Goal: Information Seeking & Learning: Learn about a topic

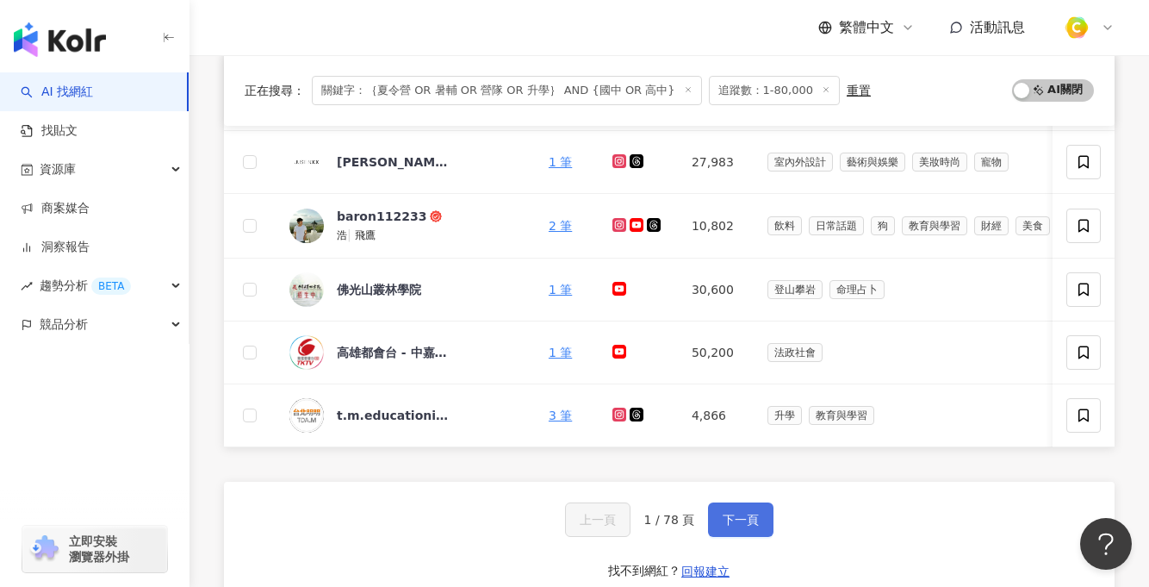
click at [758, 536] on button "下一頁" at bounding box center [740, 519] width 65 height 34
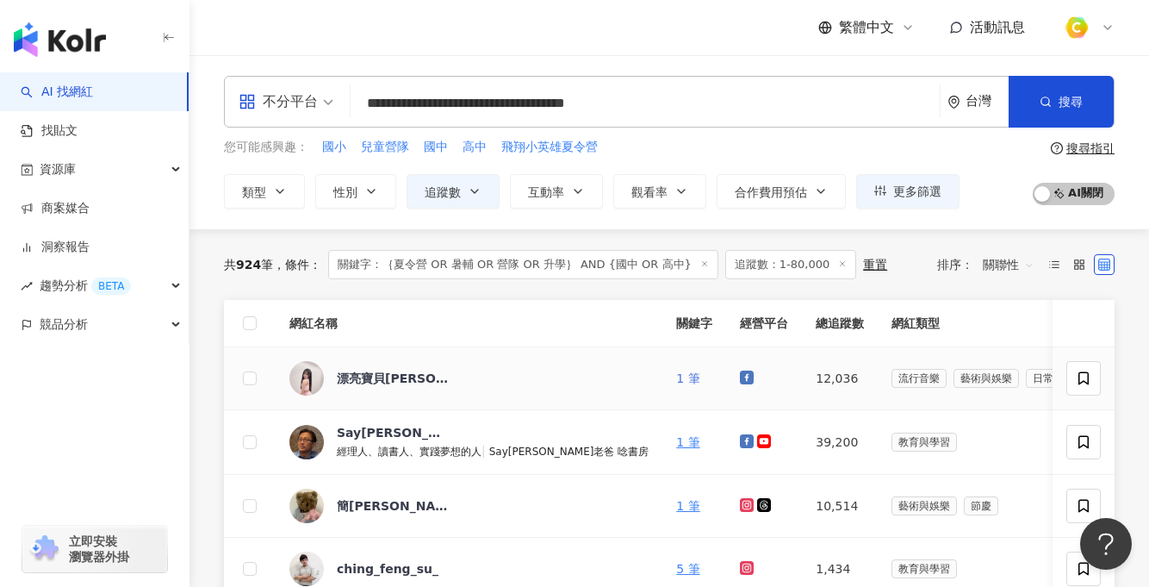
click at [676, 376] on link "1 筆" at bounding box center [687, 378] width 23 height 14
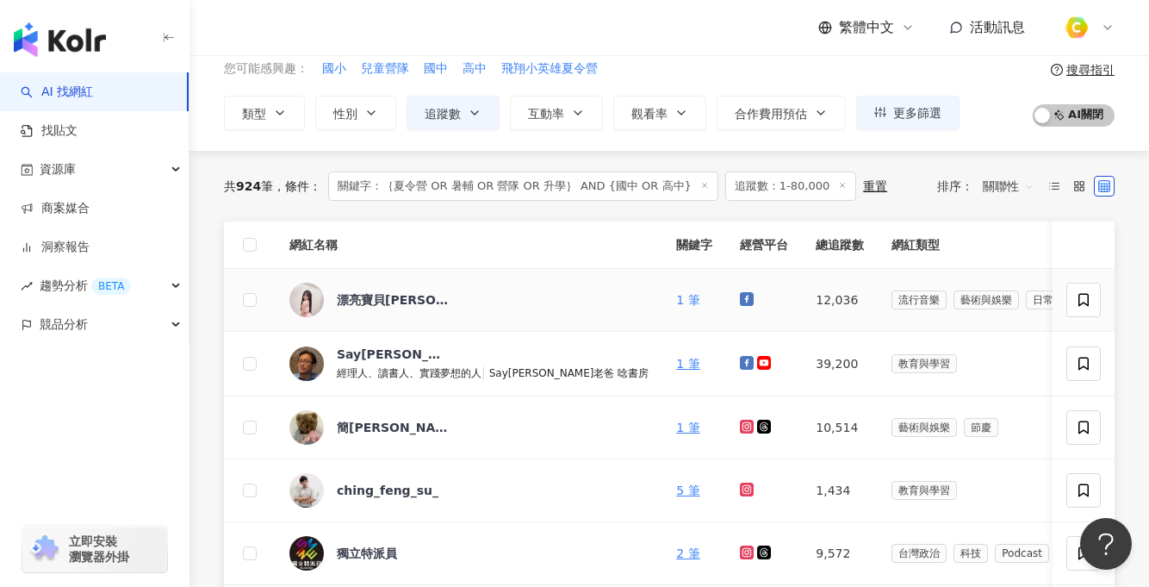
scroll to position [80, 0]
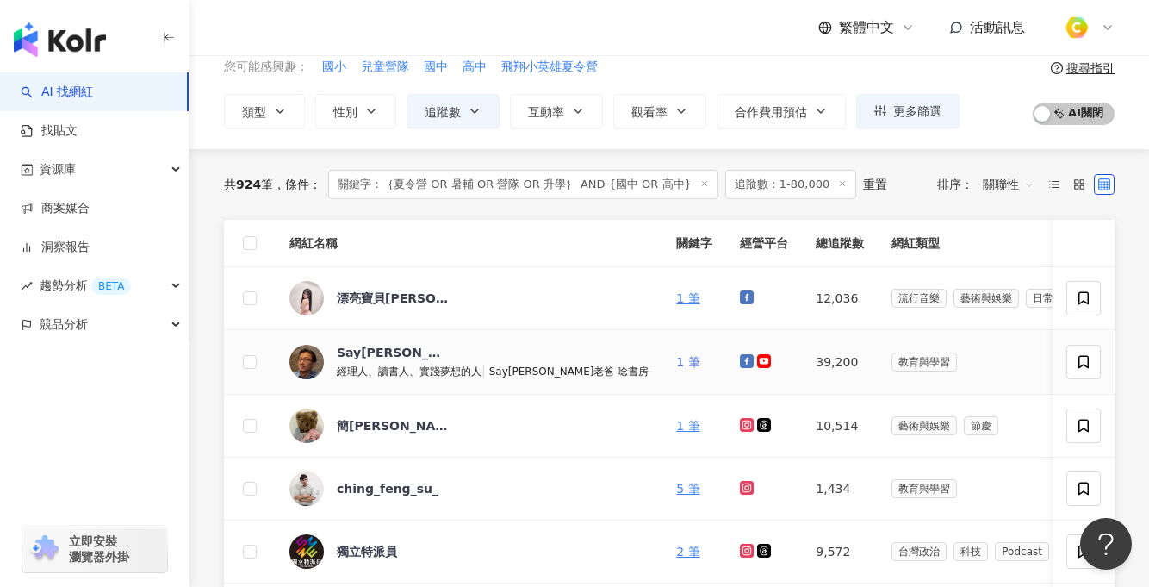
click at [676, 363] on link "1 筆" at bounding box center [687, 362] width 23 height 14
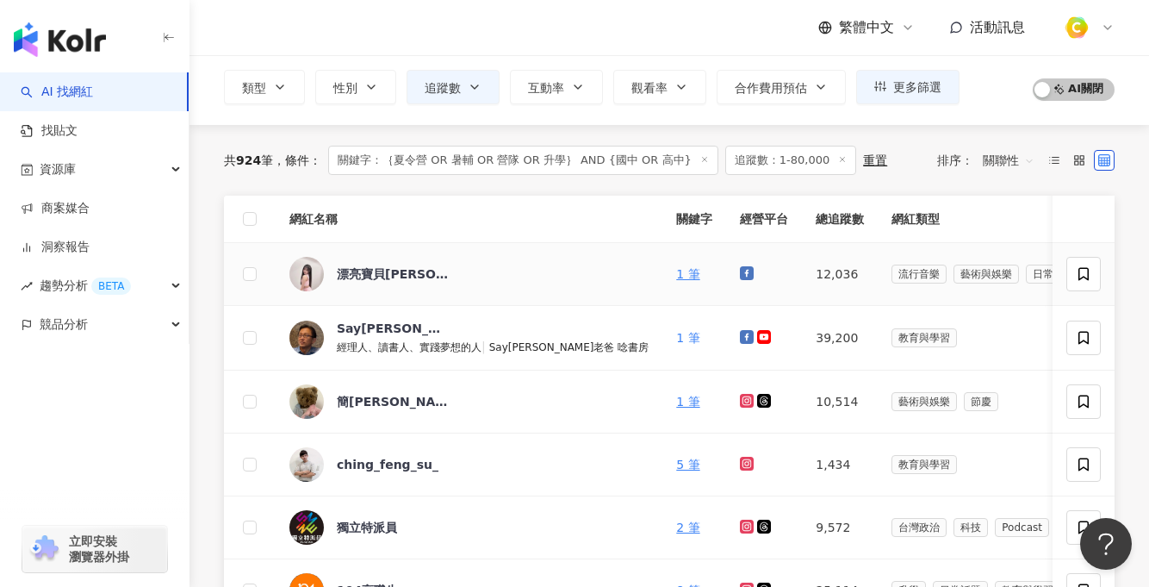
scroll to position [242, 0]
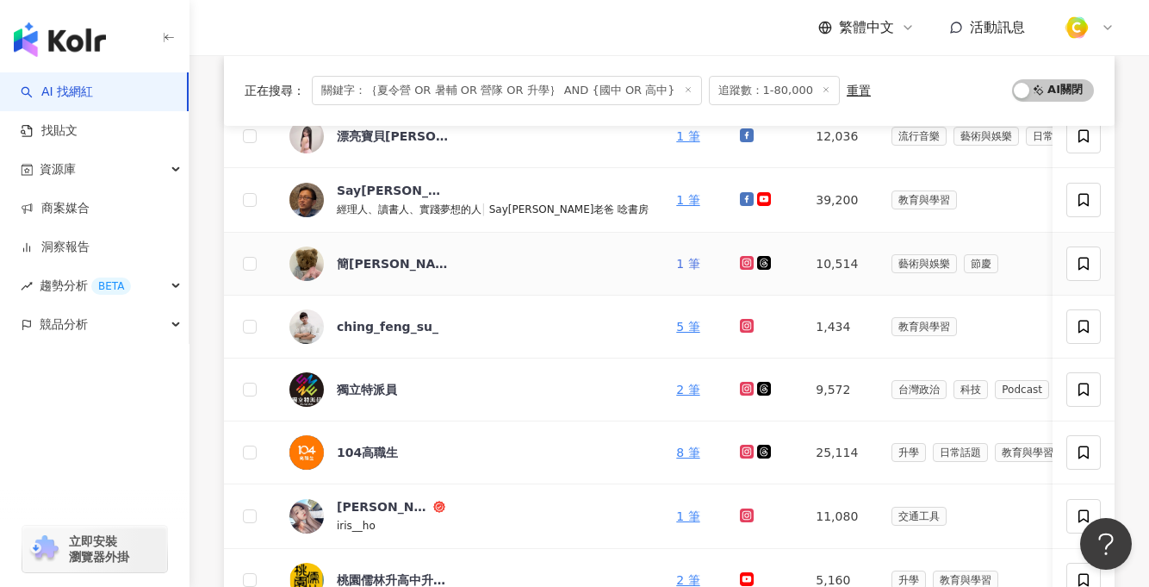
click at [676, 264] on link "1 筆" at bounding box center [687, 264] width 23 height 14
click at [676, 325] on link "5 筆" at bounding box center [687, 327] width 23 height 14
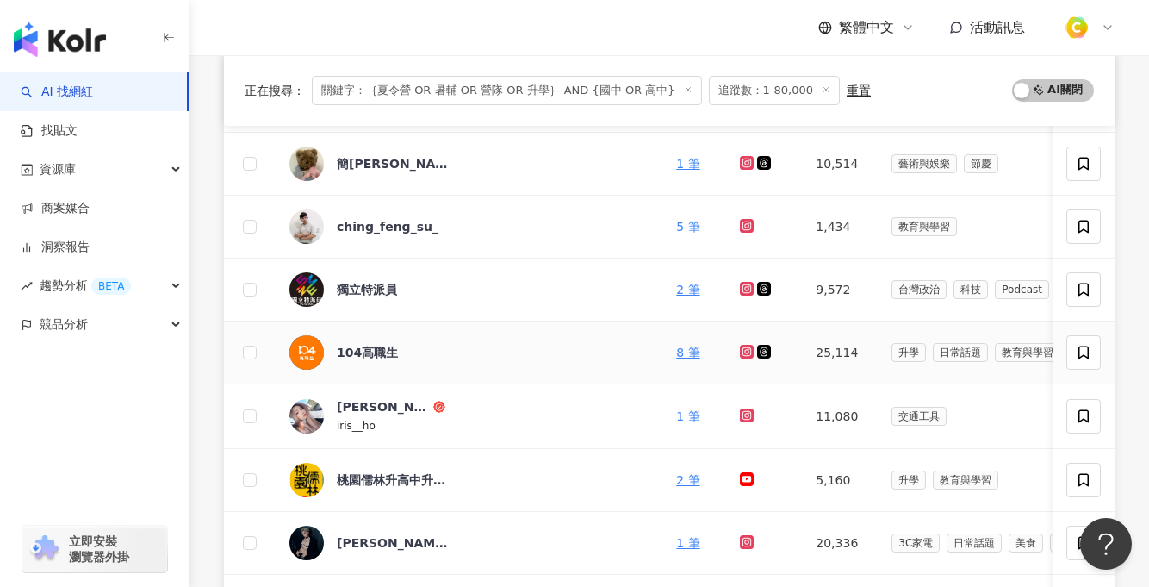
scroll to position [343, 0]
click at [662, 414] on td "1 筆" at bounding box center [694, 415] width 64 height 65
click at [676, 414] on link "1 筆" at bounding box center [687, 415] width 23 height 14
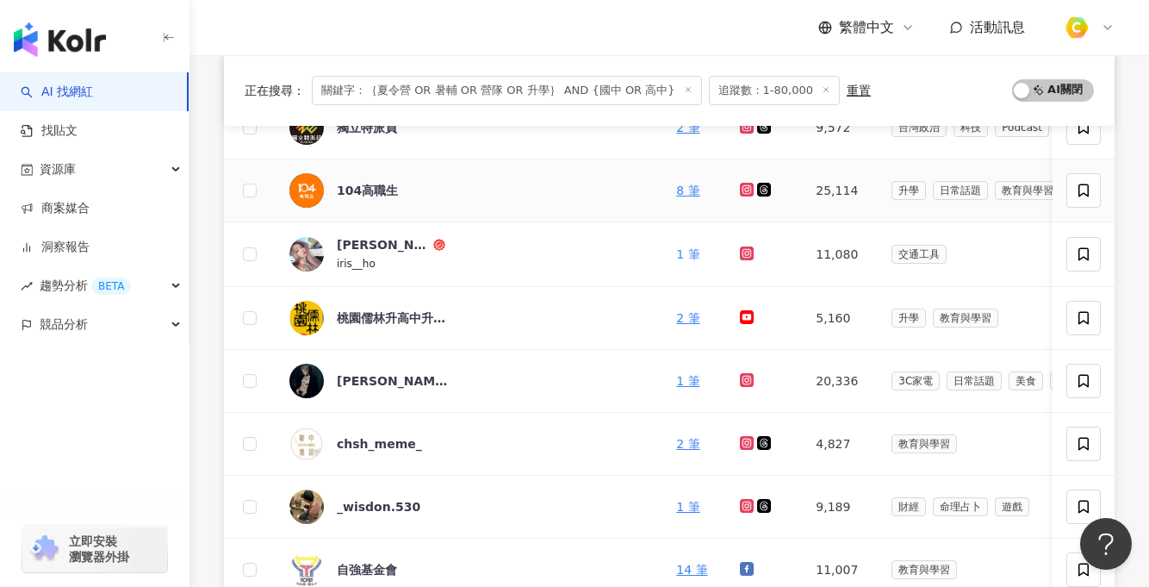
scroll to position [632, 0]
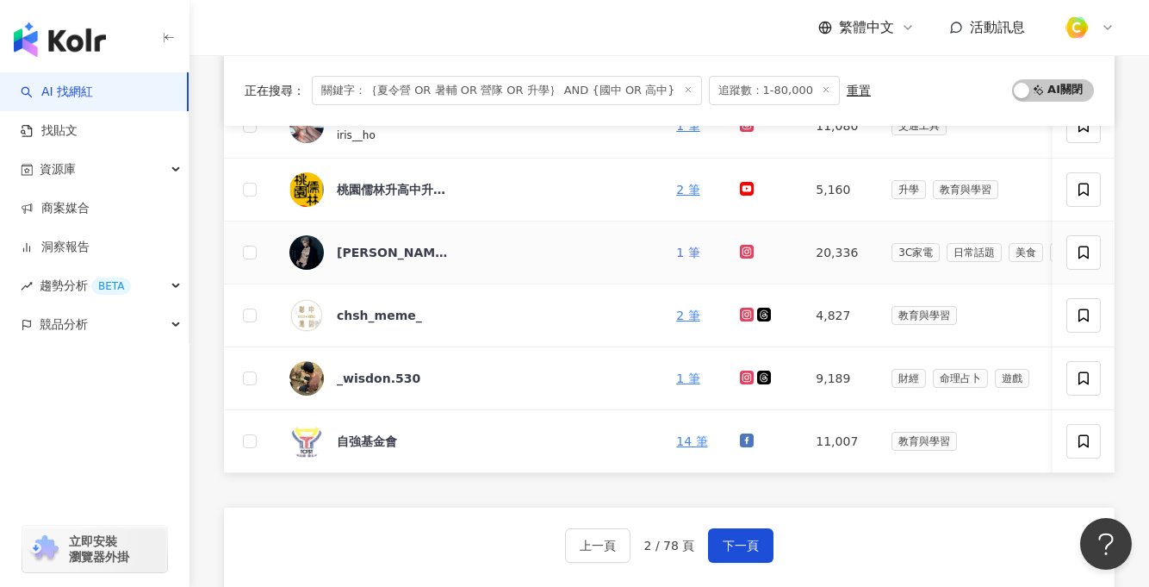
click at [676, 252] on link "1 筆" at bounding box center [687, 253] width 23 height 14
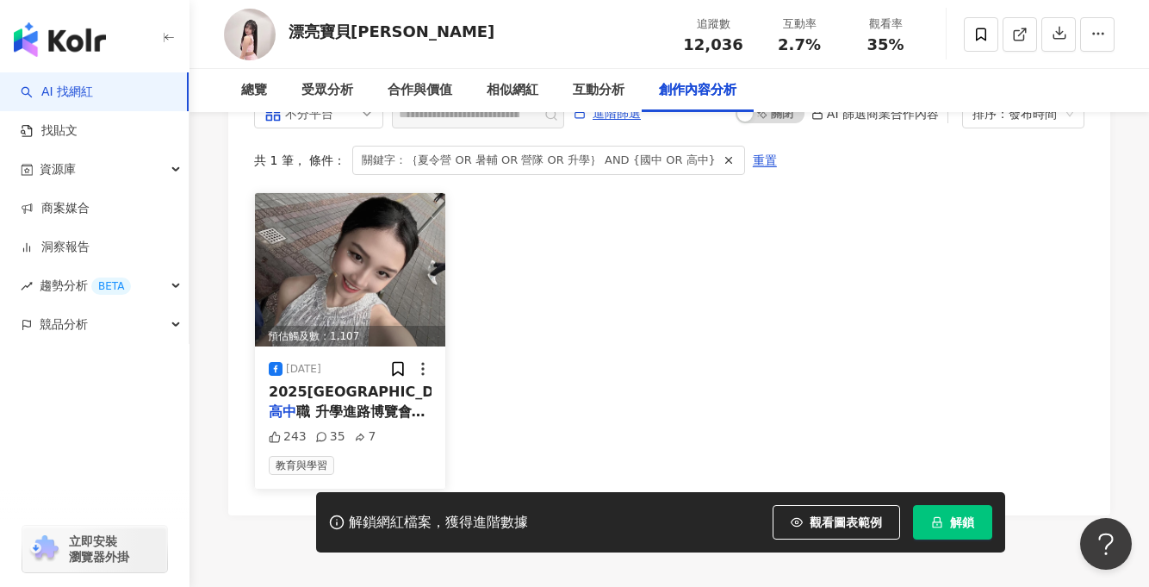
scroll to position [4811, 0]
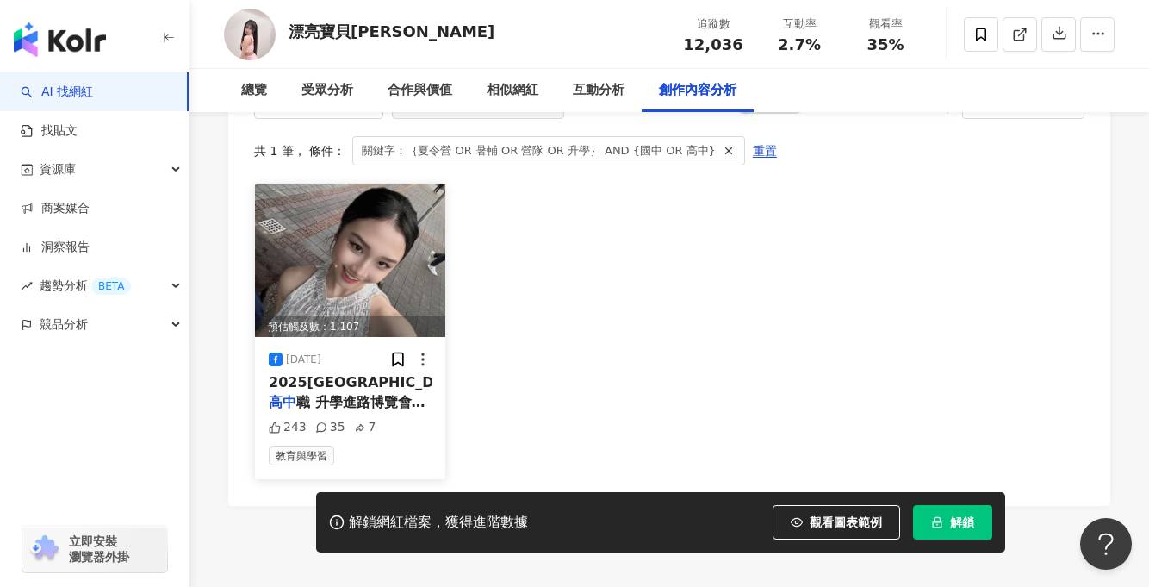
click at [339, 188] on img at bounding box center [350, 259] width 190 height 153
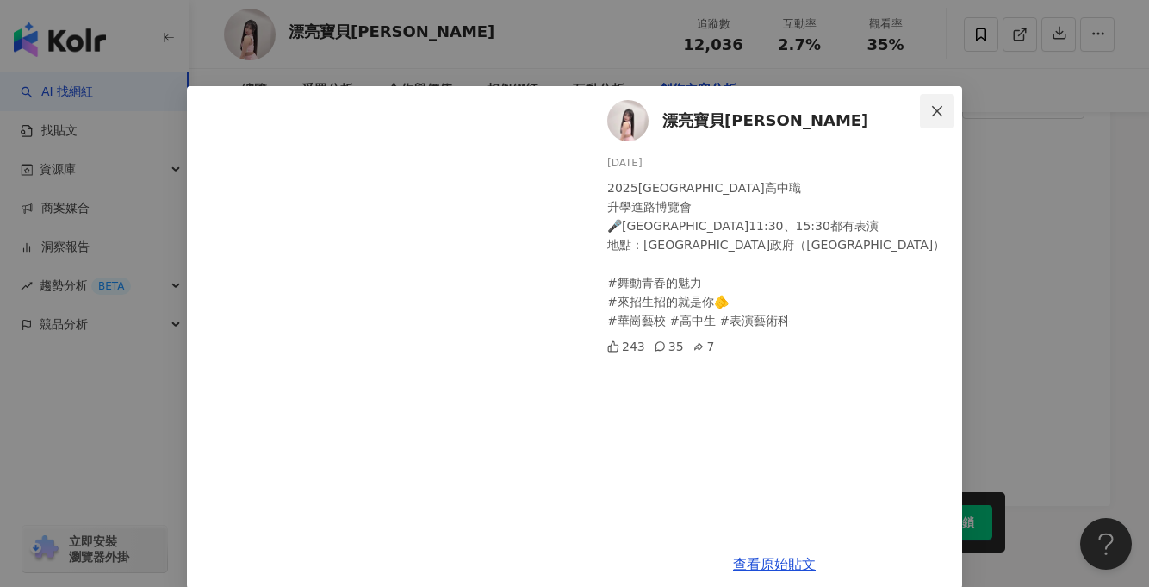
click at [934, 105] on icon "close" at bounding box center [937, 111] width 14 height 14
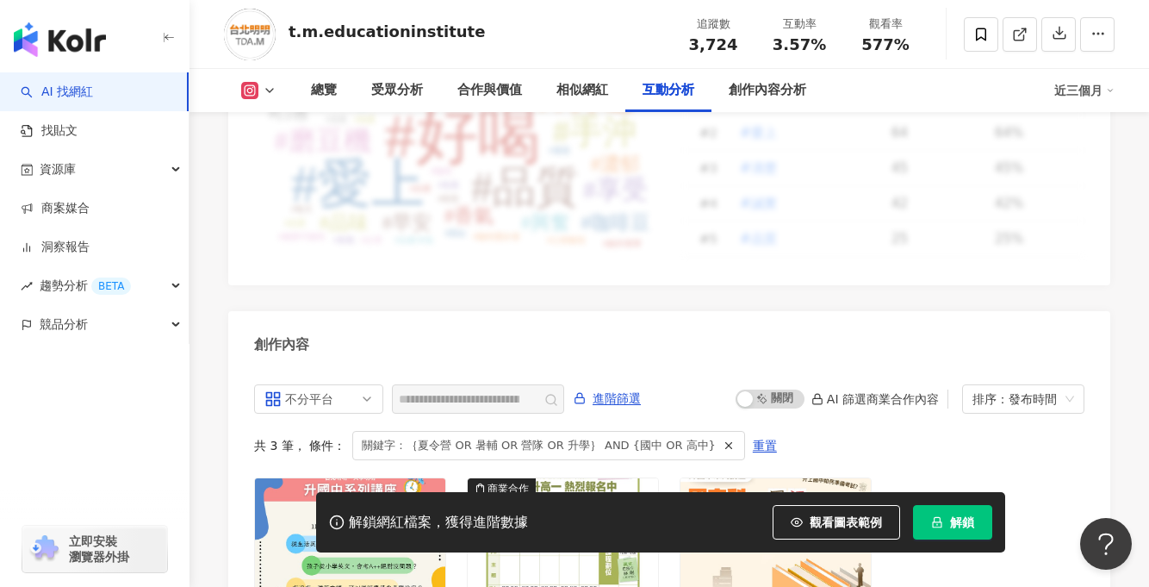
scroll to position [4779, 0]
